Goal: Task Accomplishment & Management: Use online tool/utility

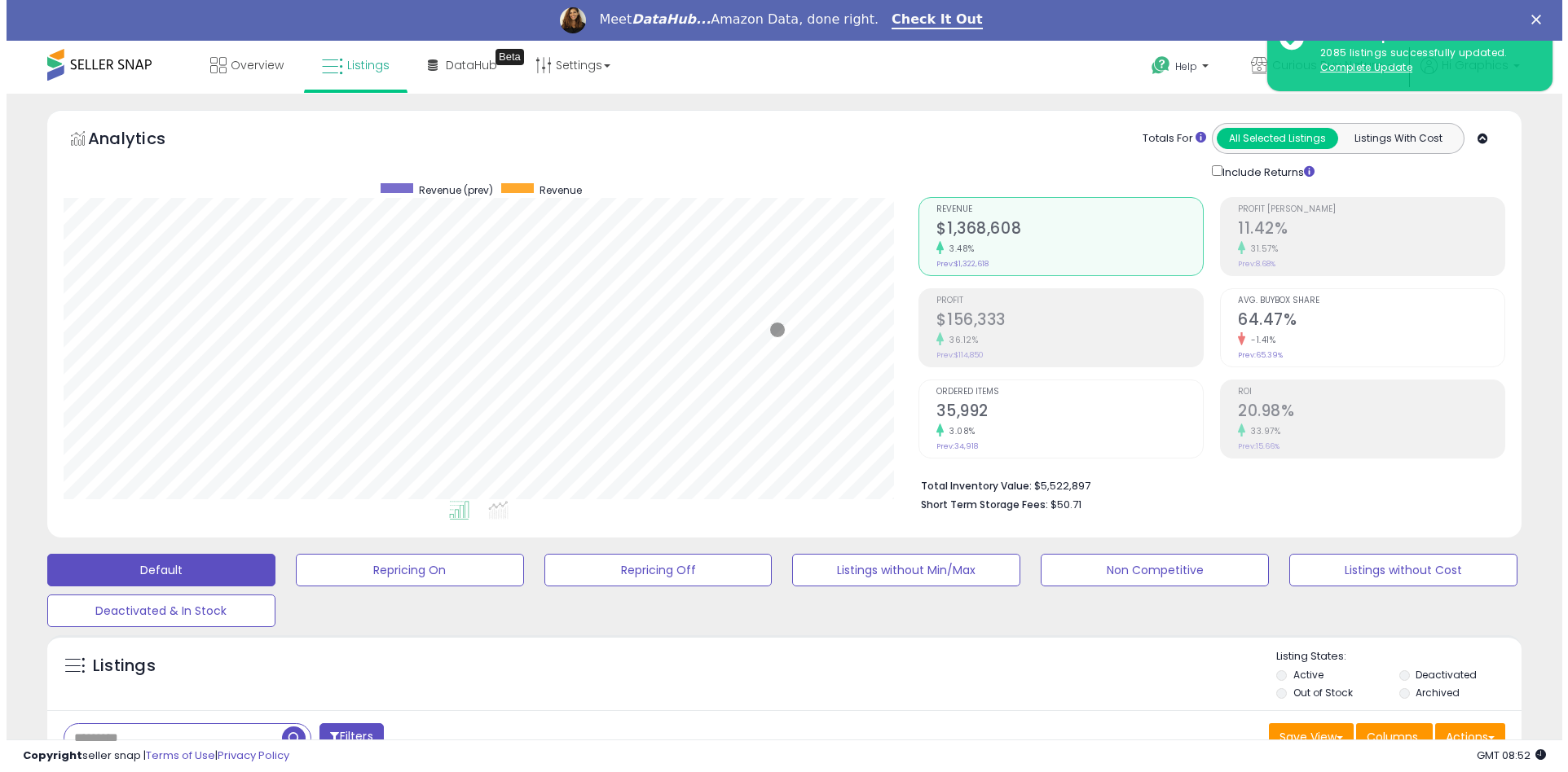
scroll to position [334, 856]
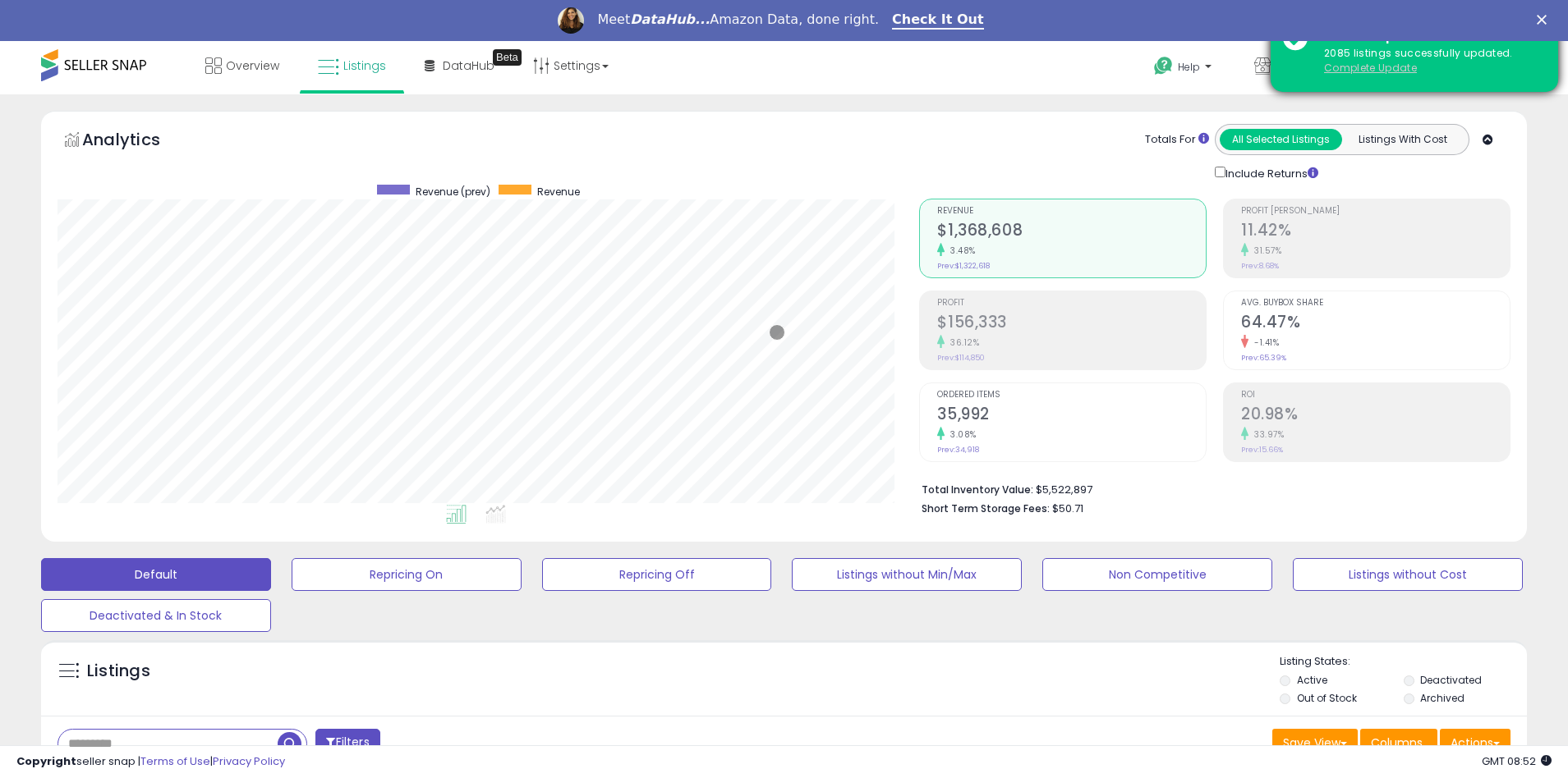
click at [1370, 67] on u "Complete Update" at bounding box center [1370, 67] width 92 height 14
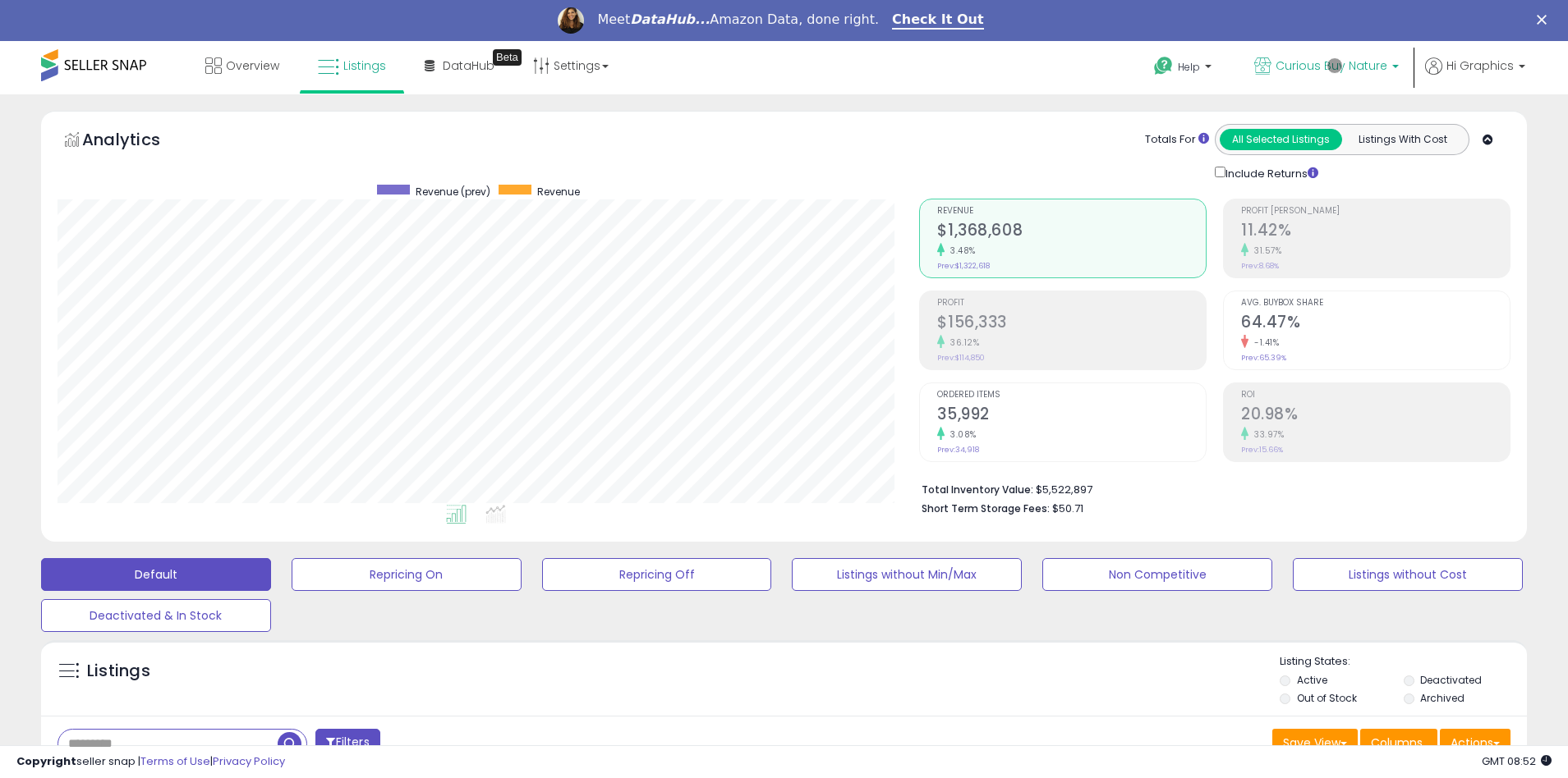
click at [1335, 66] on span "Curious Buy Nature" at bounding box center [1331, 65] width 112 height 17
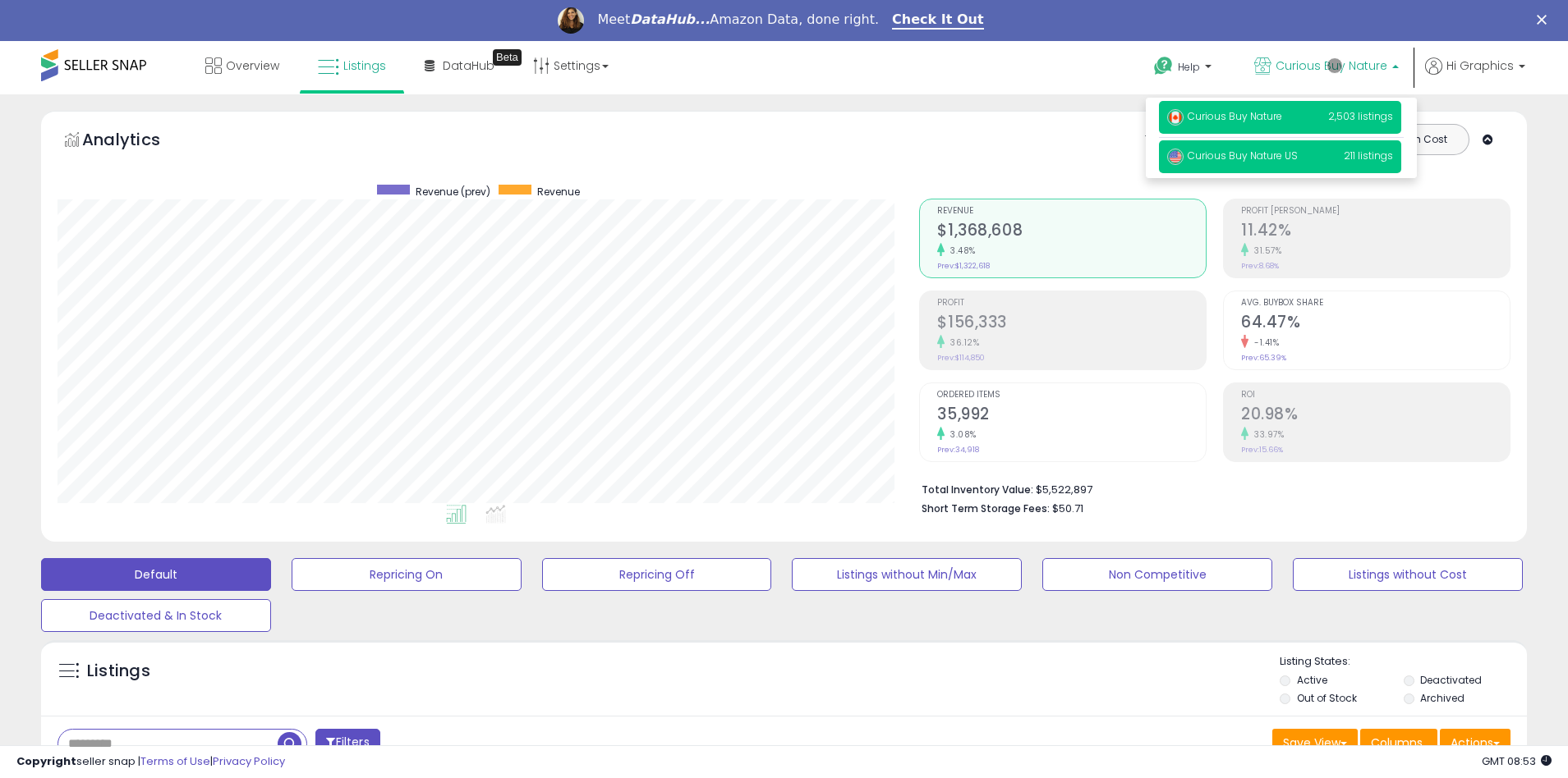
click at [1281, 157] on span "Curious Buy Nature US" at bounding box center [1232, 156] width 130 height 14
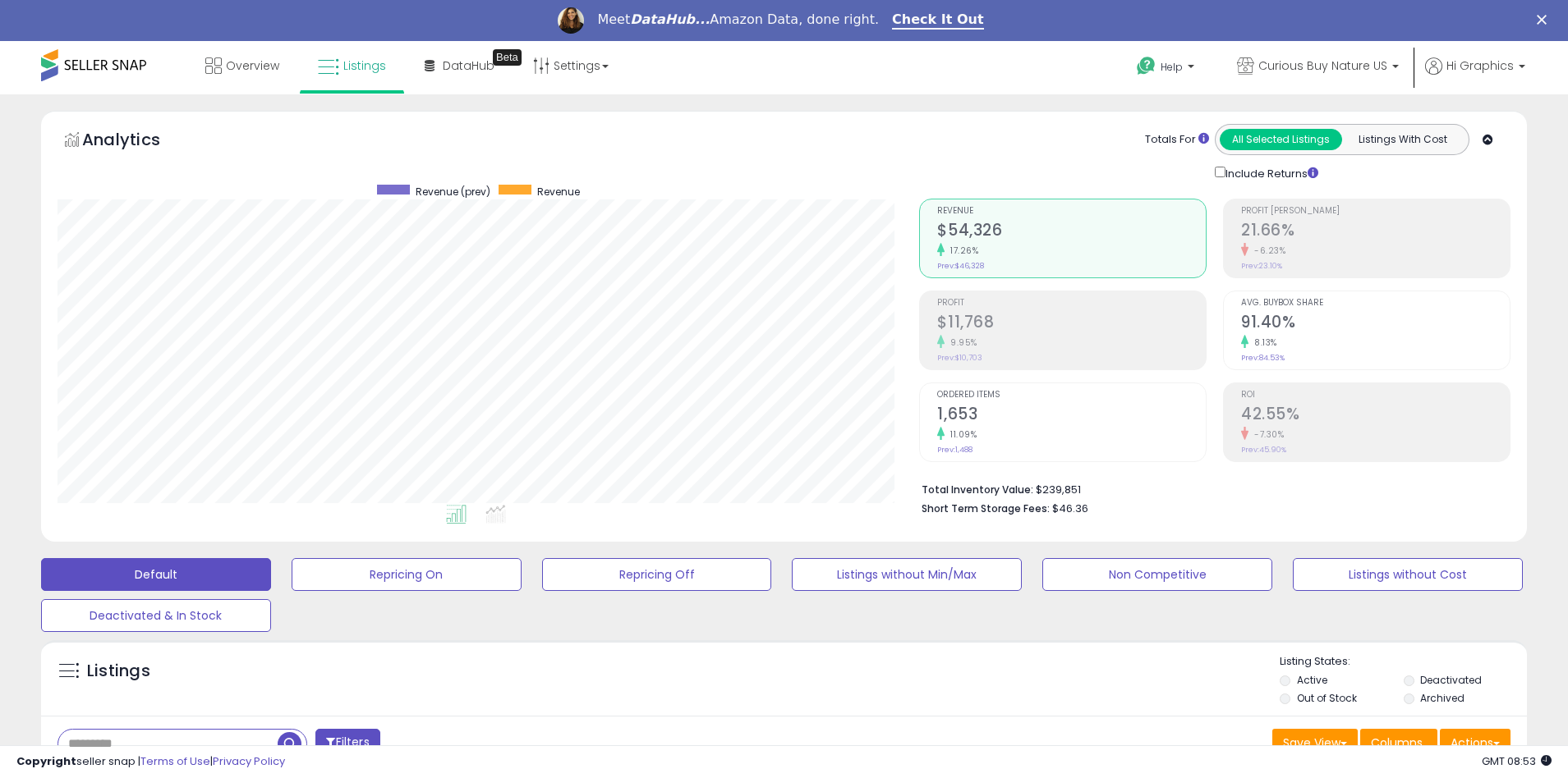
scroll to position [353, 0]
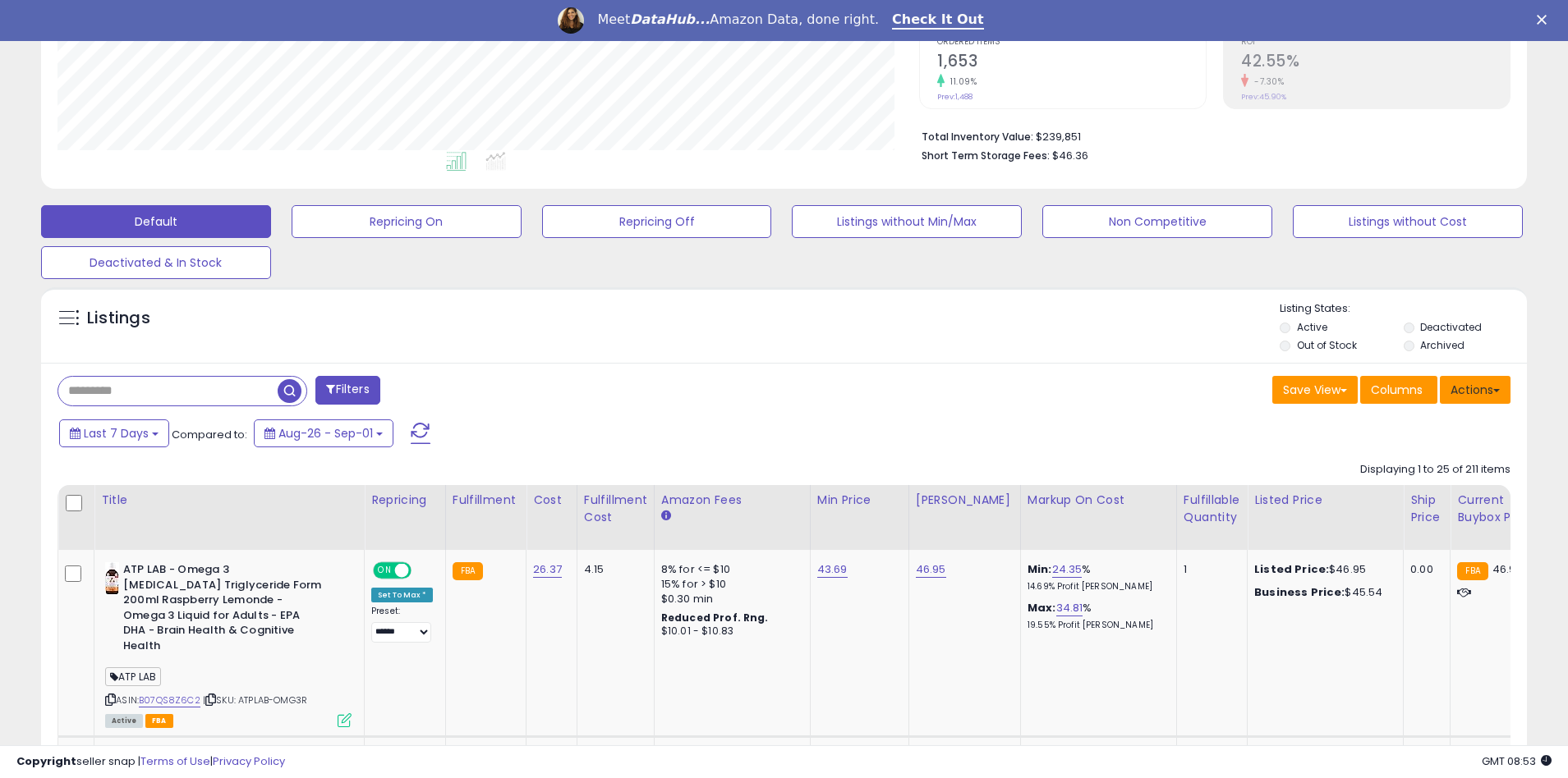
click at [1476, 389] on button "Actions" at bounding box center [1475, 390] width 71 height 28
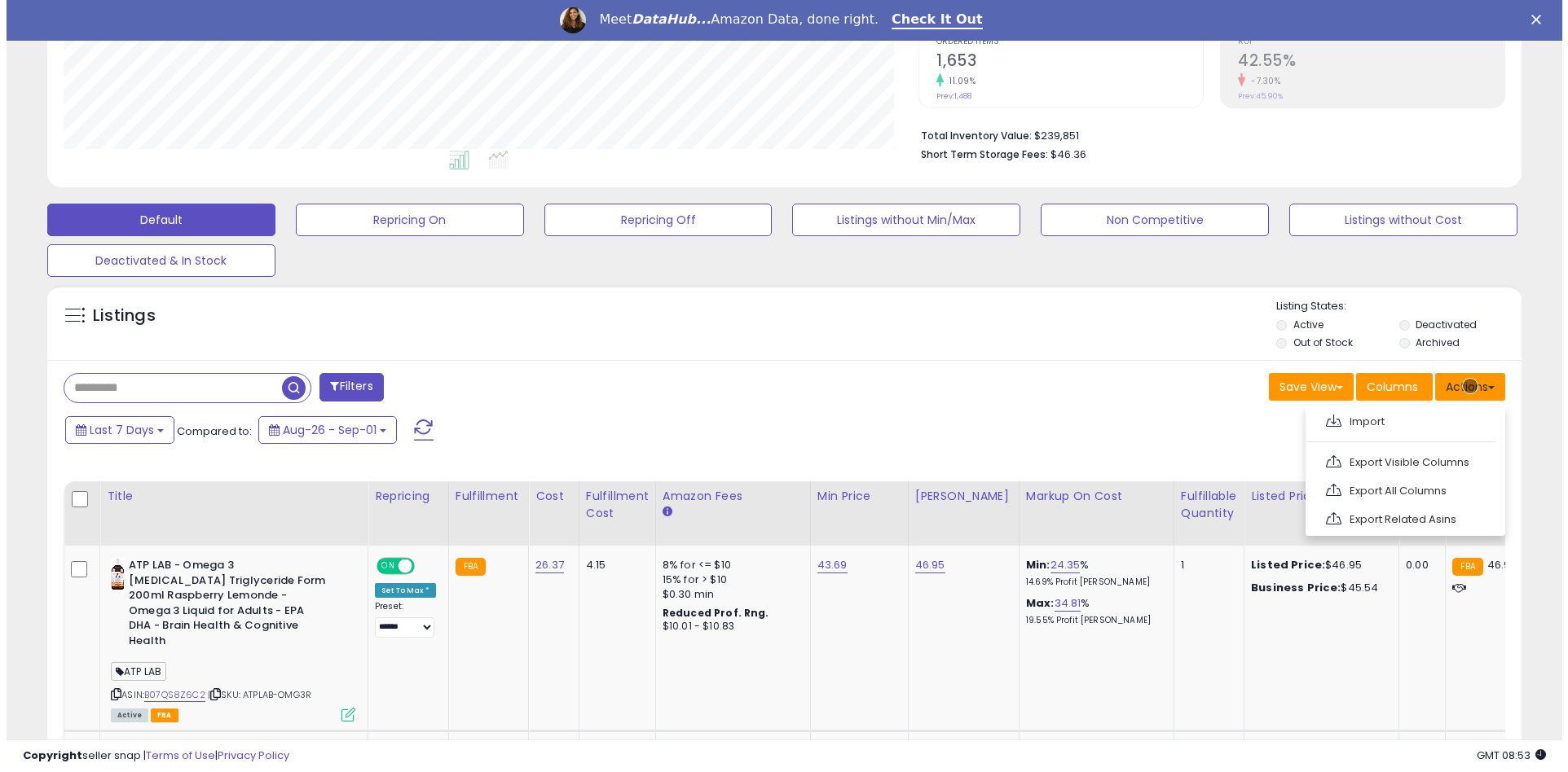
scroll to position [385, 0]
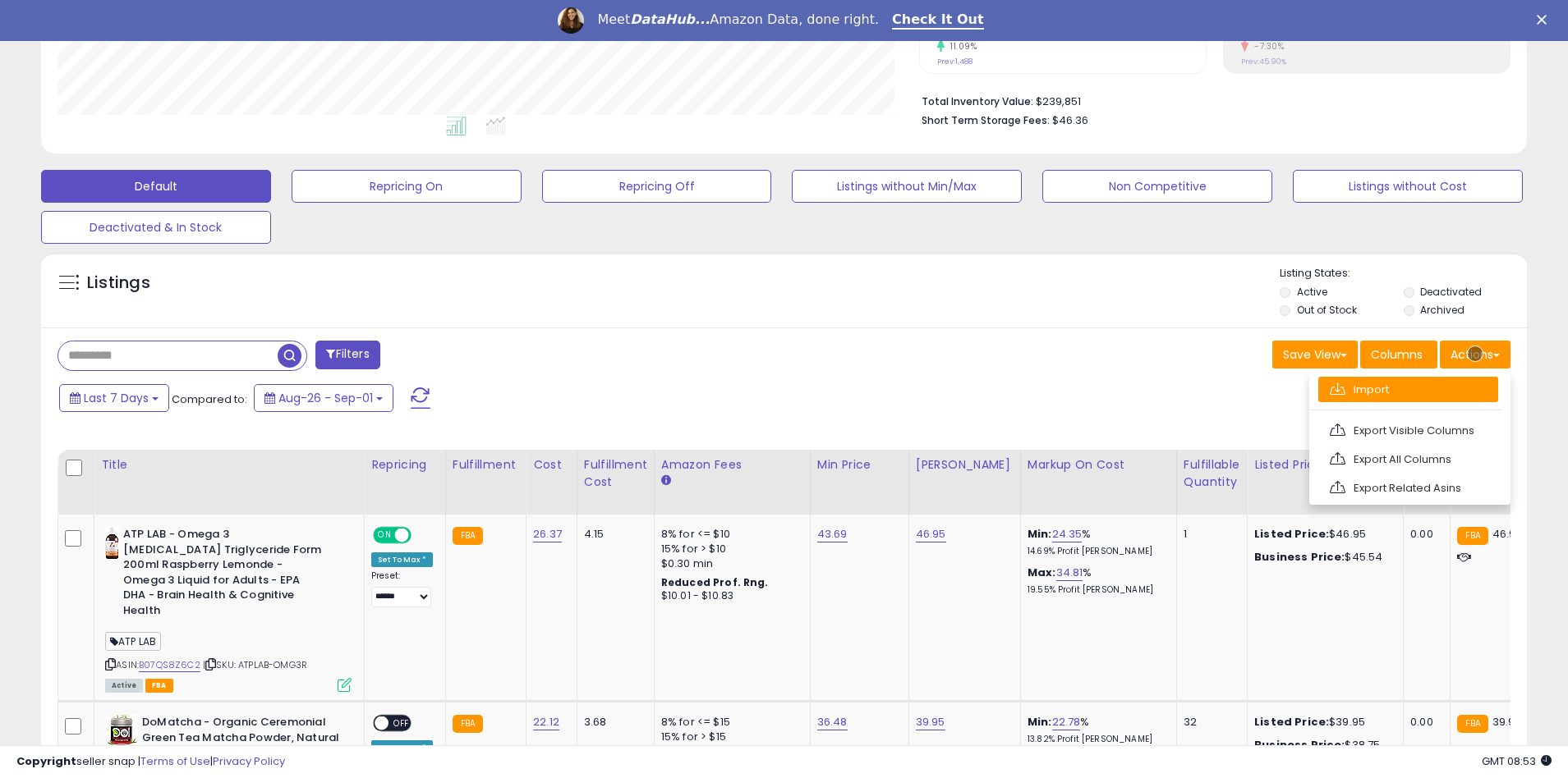
click at [1408, 389] on link "Import" at bounding box center [1408, 390] width 180 height 25
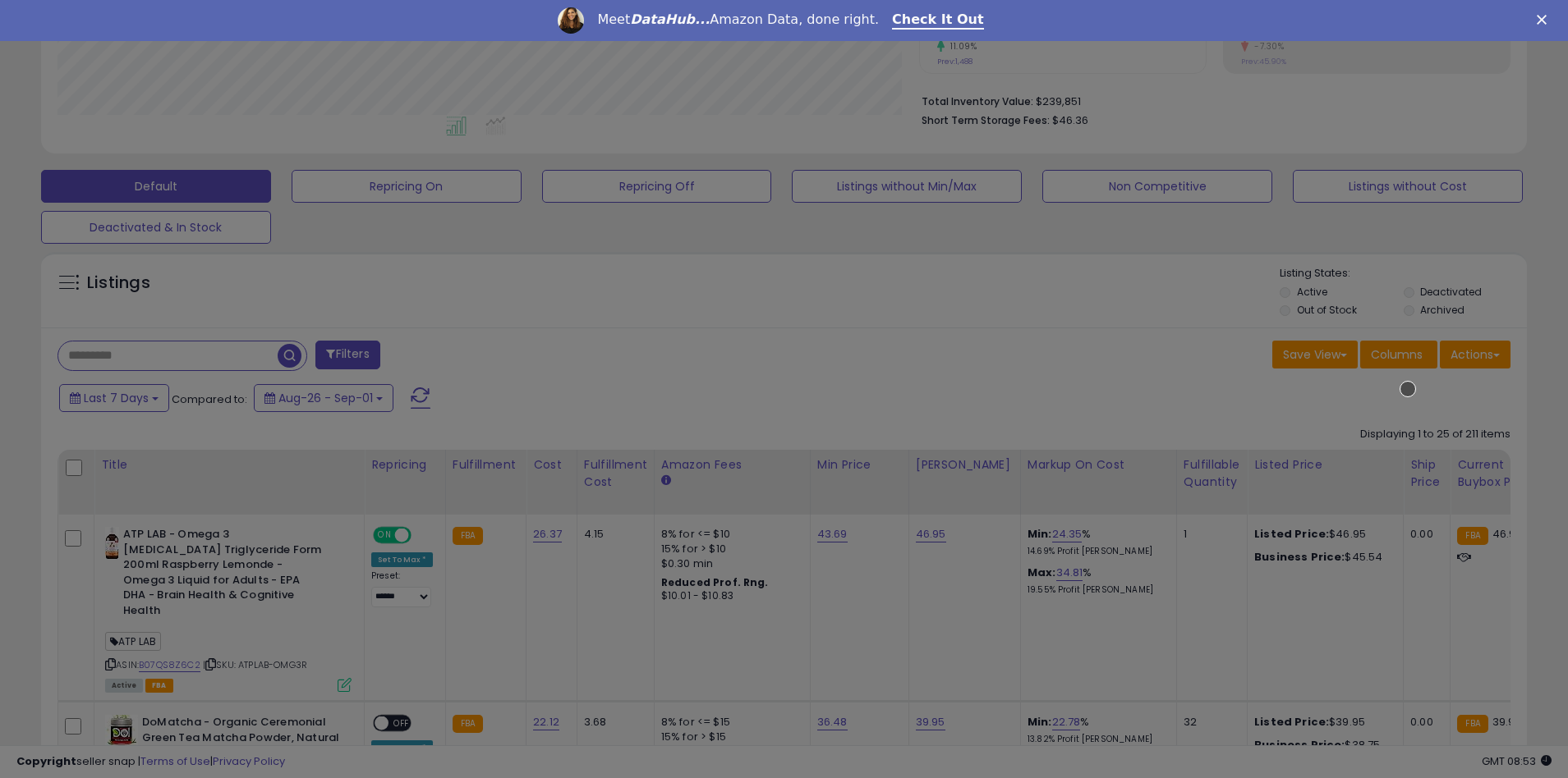
scroll to position [336, 869]
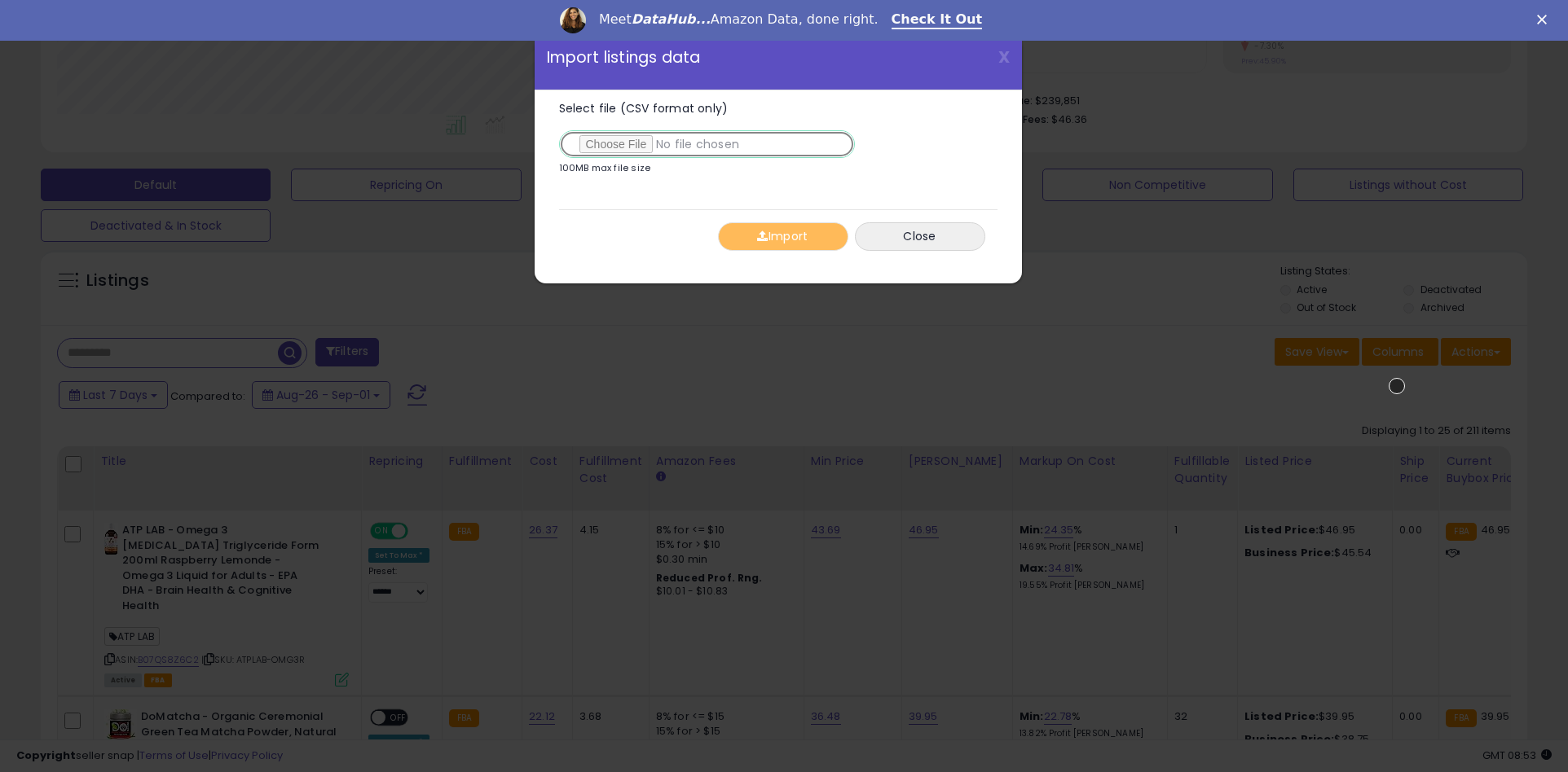
click at [703, 144] on input "Select file (CSV format only)" at bounding box center [706, 144] width 296 height 28
type input "**********"
click at [783, 236] on button "Import" at bounding box center [783, 237] width 130 height 29
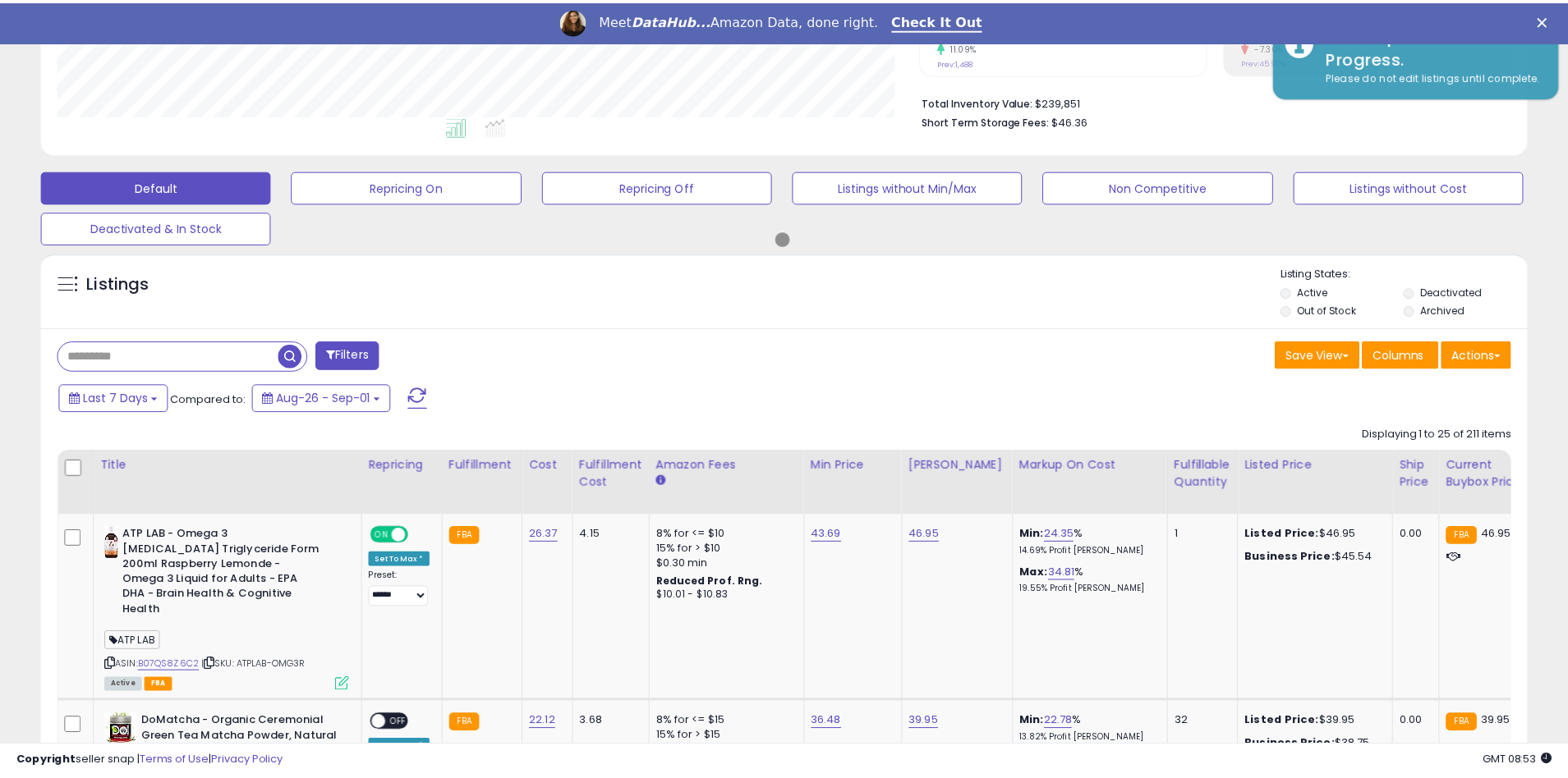
scroll to position [820838, 820486]
